Goal: Task Accomplishment & Management: Complete application form

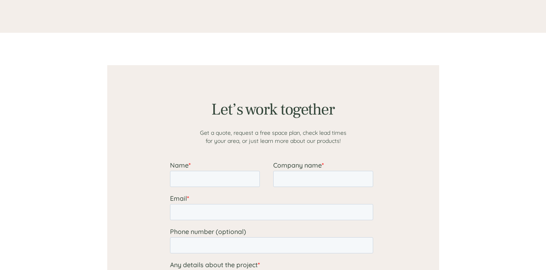
scroll to position [688, 0]
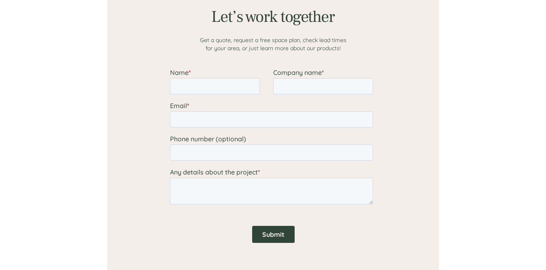
click at [199, 75] on label "Name *" at bounding box center [221, 72] width 103 height 8
click at [199, 78] on input "Name *" at bounding box center [215, 86] width 90 height 16
click at [201, 83] on input "Name *" at bounding box center [215, 86] width 90 height 16
type input "[PERSON_NAME]"
type input "The Coca-Cola Company"
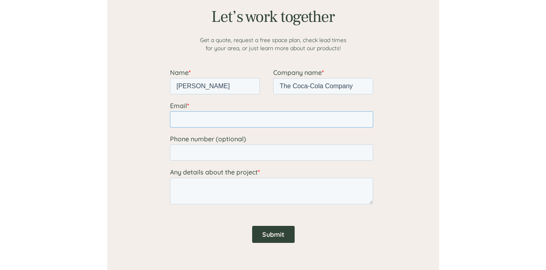
type input "[PERSON_NAME][EMAIL_ADDRESS][PERSON_NAME][DOMAIN_NAME]"
type input "4045378844"
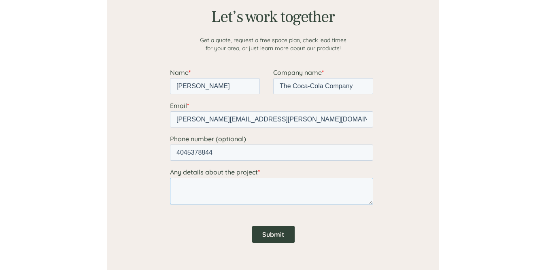
drag, startPoint x: 230, startPoint y: 187, endPoint x: 329, endPoint y: 224, distance: 105.4
click at [230, 187] on textarea "Any details about the project *" at bounding box center [271, 191] width 203 height 27
click at [209, 185] on textarea "Any details about the project *" at bounding box center [271, 191] width 203 height 27
paste textarea "Lore Ipsum Dolo, S ametc adip elitsed doeiu tem inci. Utl e dolo mag aliquaenim…"
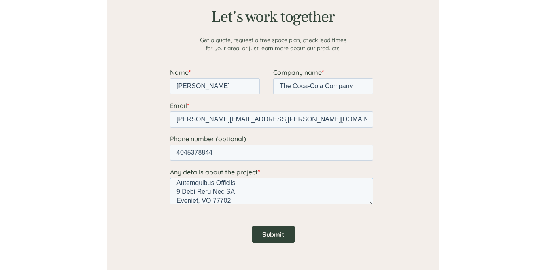
type textarea "Lore Ipsum Dolo, S ametc adip elitsed doeiu tem inci. Utl e dolo mag aliquaenim…"
click at [276, 232] on input "Submit" at bounding box center [273, 234] width 43 height 17
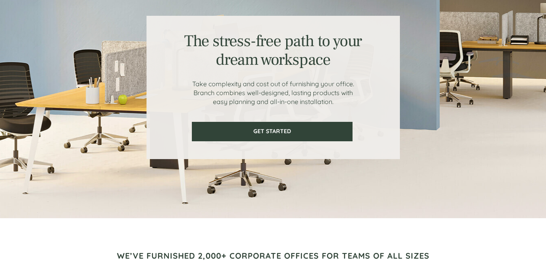
scroll to position [0, 0]
